Goal: Task Accomplishment & Management: Use online tool/utility

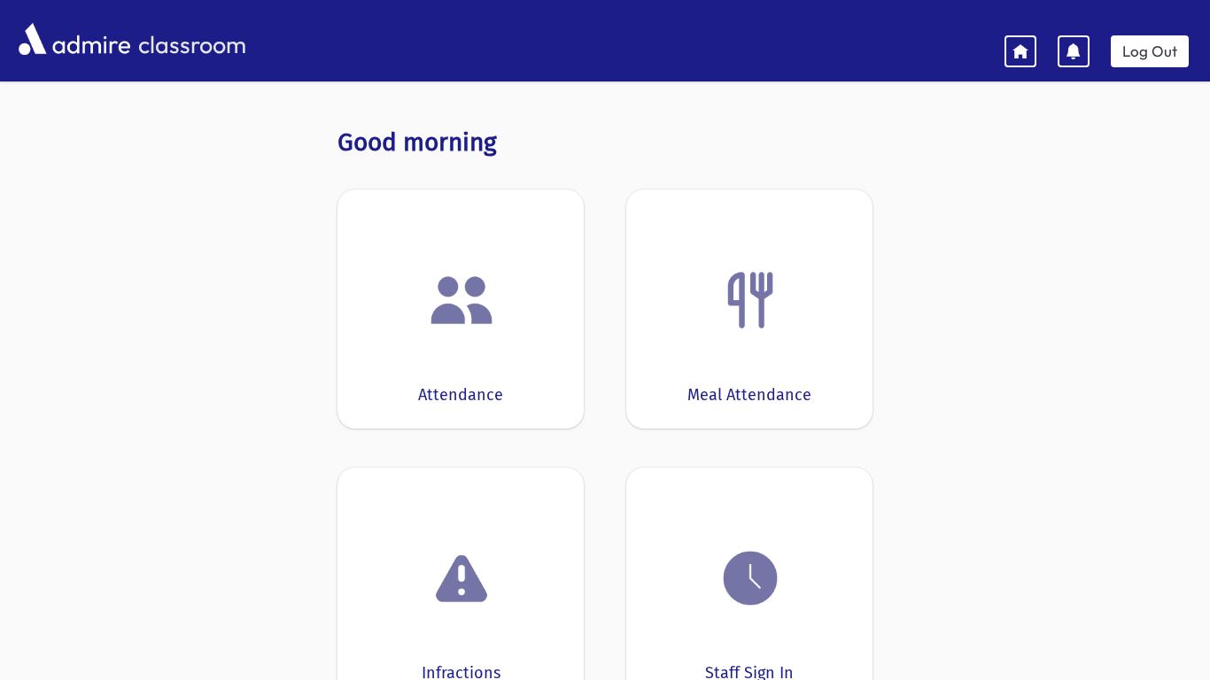
click at [372, 320] on div at bounding box center [460, 300] width 191 height 67
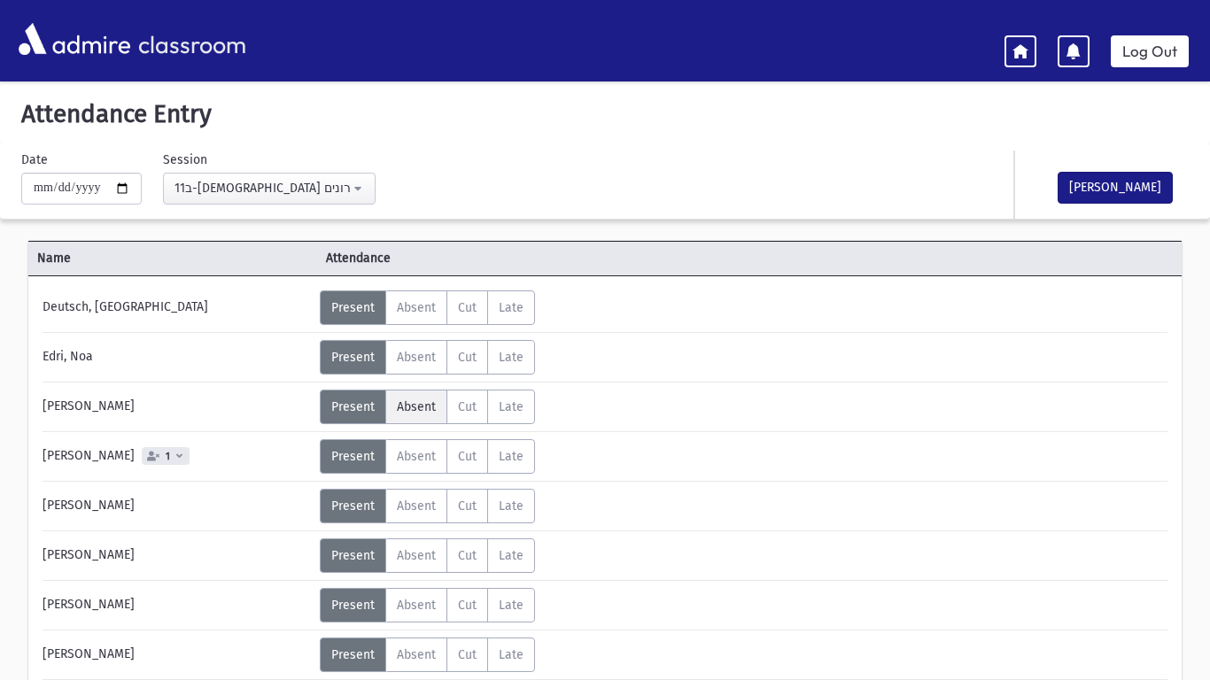
click at [408, 399] on span "Absent" at bounding box center [416, 406] width 39 height 15
click at [413, 517] on label "Absent A" at bounding box center [416, 506] width 62 height 35
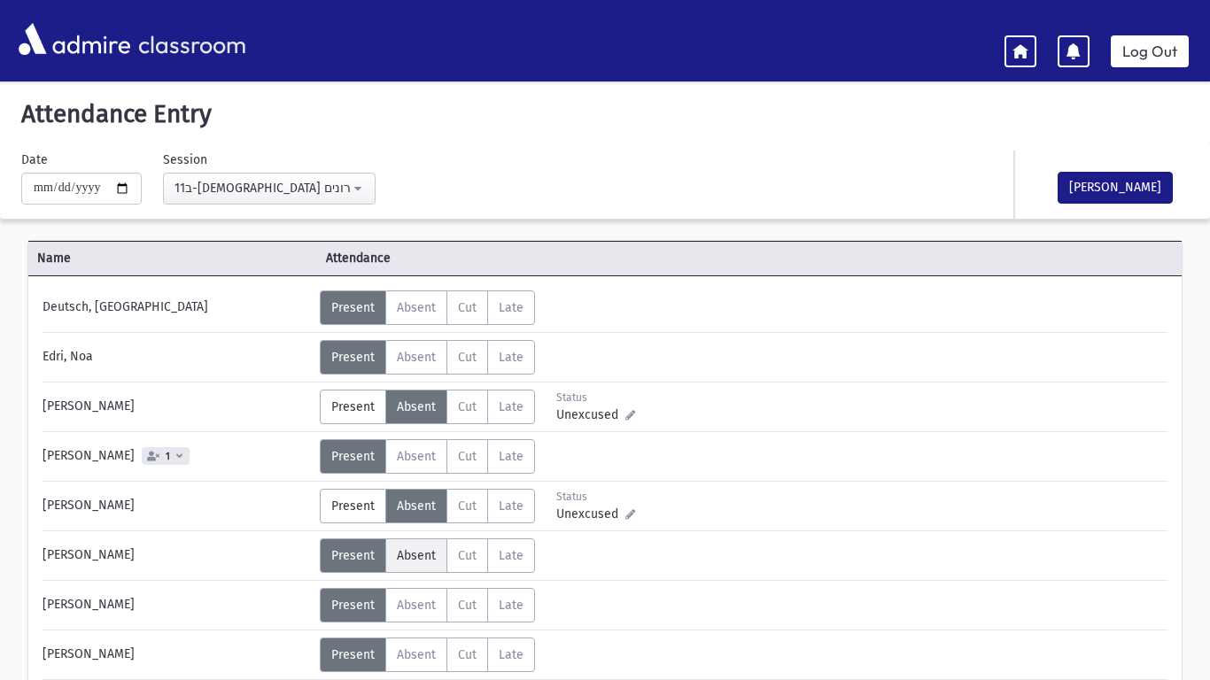
click at [408, 559] on span "Absent" at bounding box center [416, 555] width 39 height 15
click at [901, 554] on div "Status Unexcused Admin: Present P Absent A C" at bounding box center [742, 556] width 845 height 35
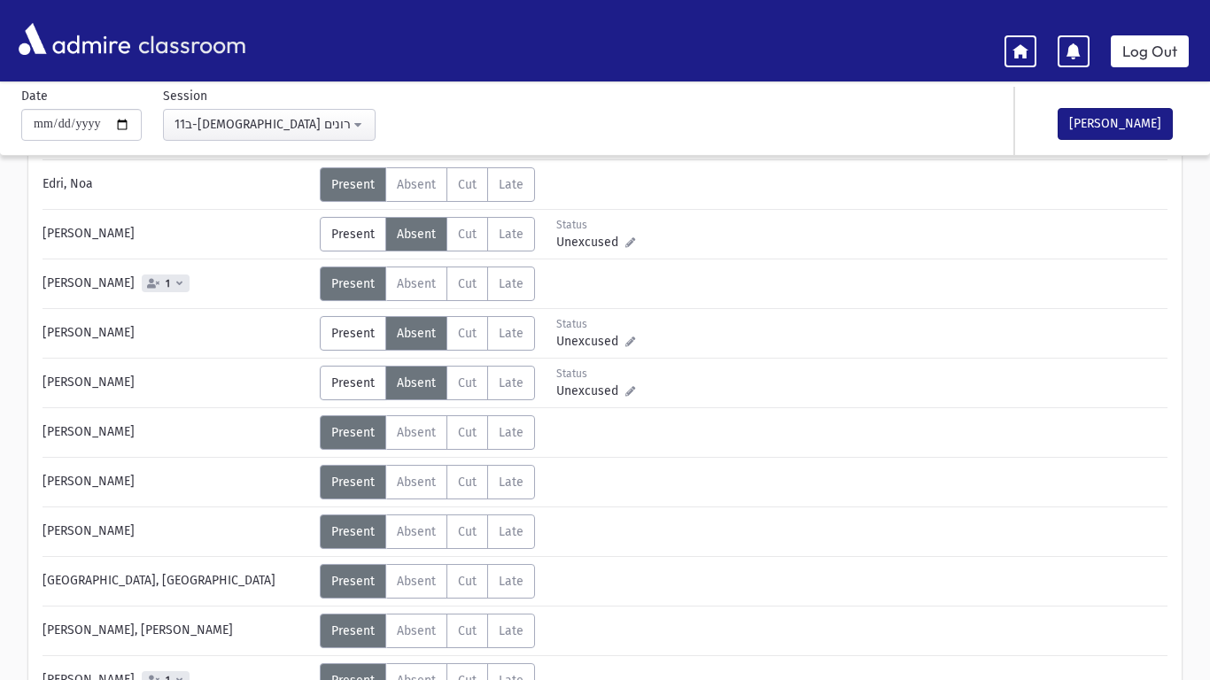
scroll to position [177, 0]
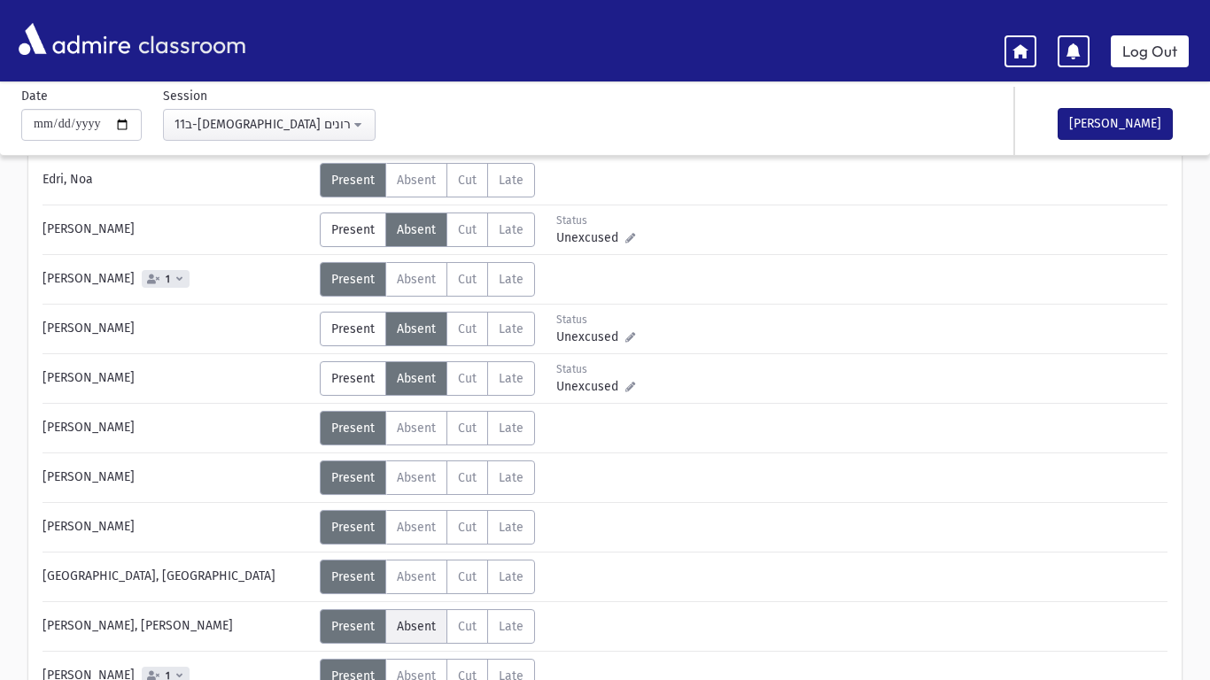
click at [416, 629] on span "Absent" at bounding box center [416, 626] width 39 height 15
click at [960, 515] on div "Status Unexcused Admin: Present P Absent A C" at bounding box center [742, 527] width 845 height 35
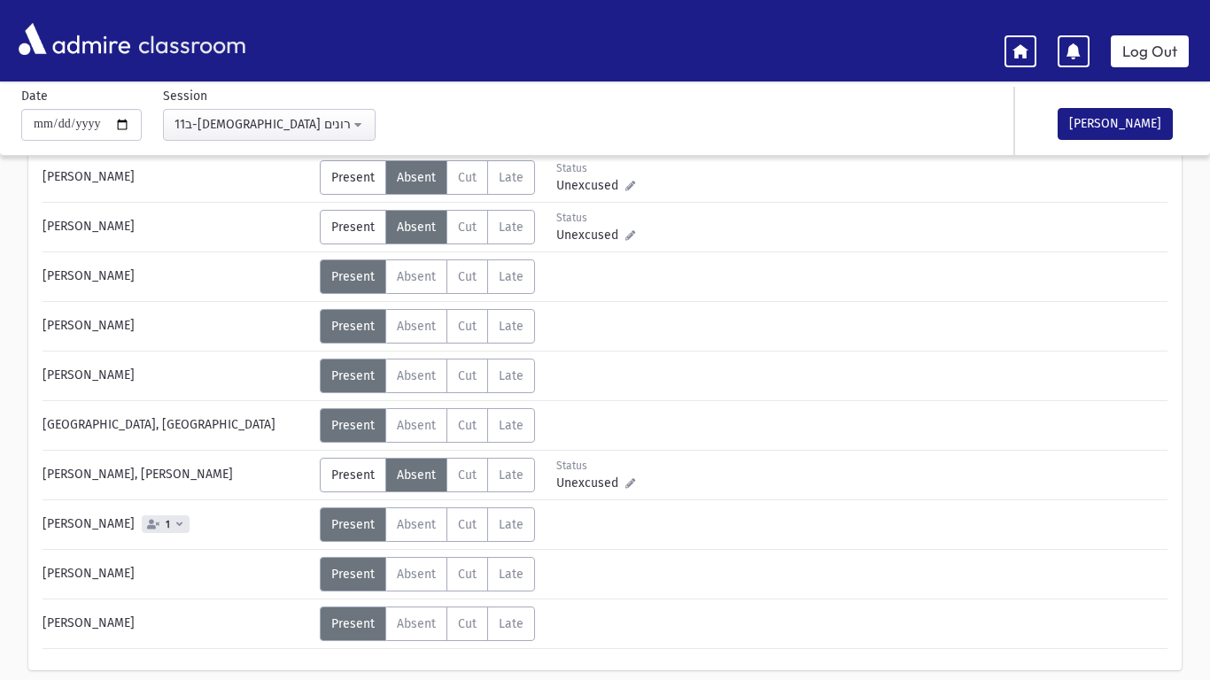
scroll to position [354, 0]
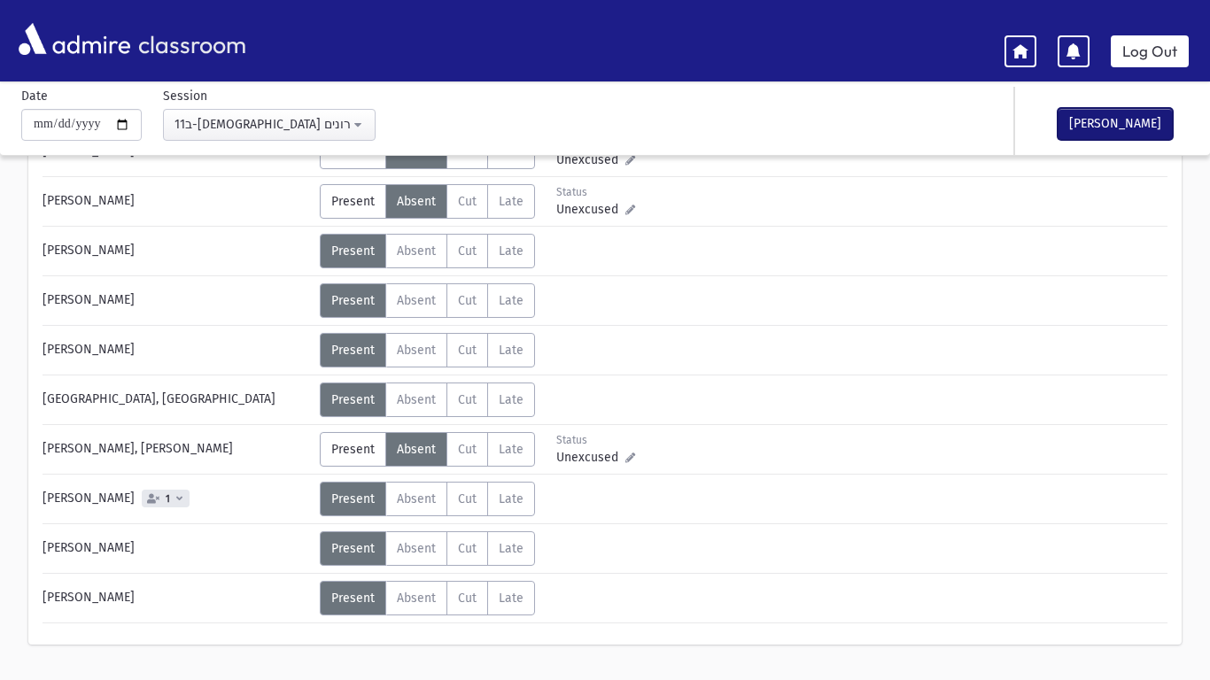
click at [1133, 118] on button "[PERSON_NAME]" at bounding box center [1115, 124] width 115 height 32
click at [1144, 74] on header "classroom Log Out" at bounding box center [605, 40] width 1210 height 81
click at [1142, 66] on link "Log Out" at bounding box center [1150, 51] width 78 height 32
